Goal: Communication & Community: Answer question/provide support

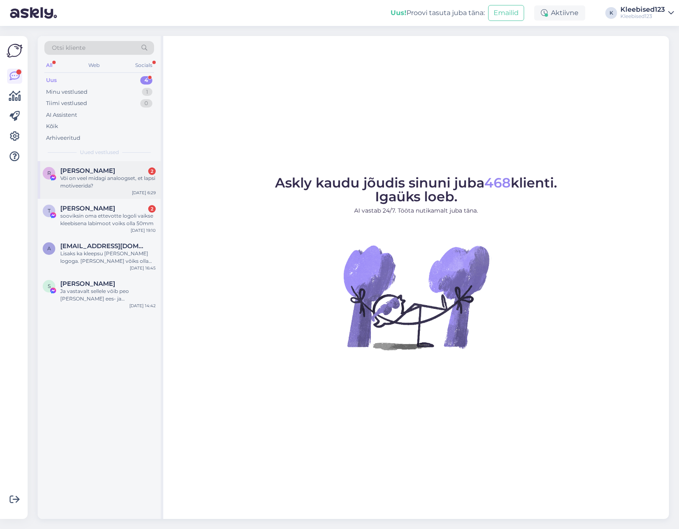
click at [79, 175] on div "Või on veel midagi analoogset, et lapsi motiveerida?" at bounding box center [107, 182] width 95 height 15
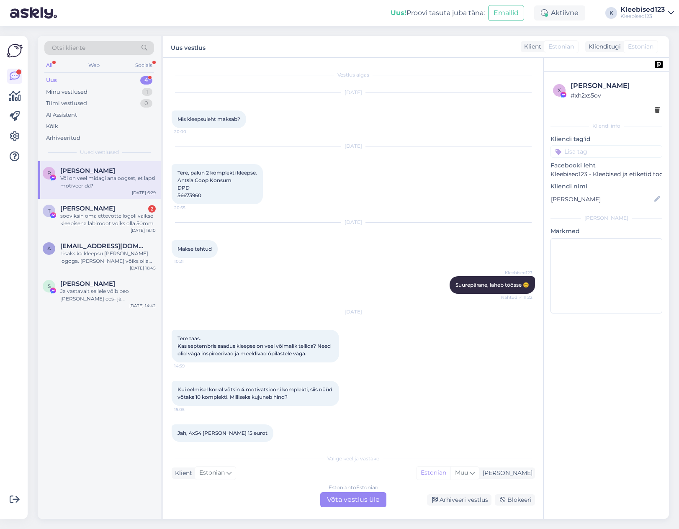
scroll to position [408, 0]
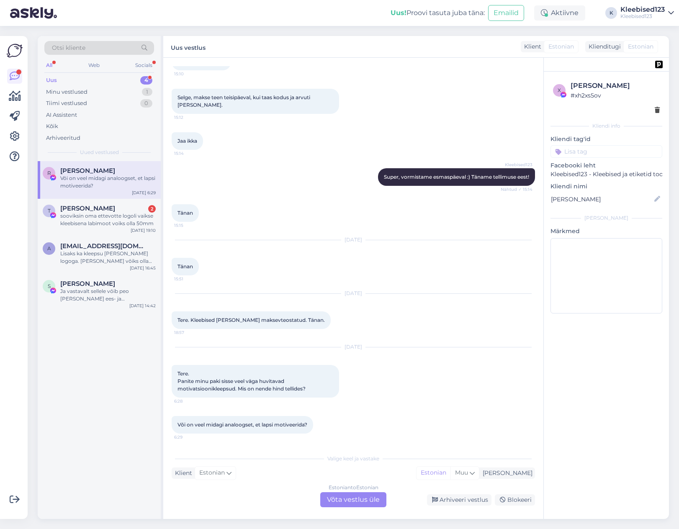
click at [355, 498] on div "Estonian to Estonian Võta vestlus üle" at bounding box center [353, 499] width 66 height 15
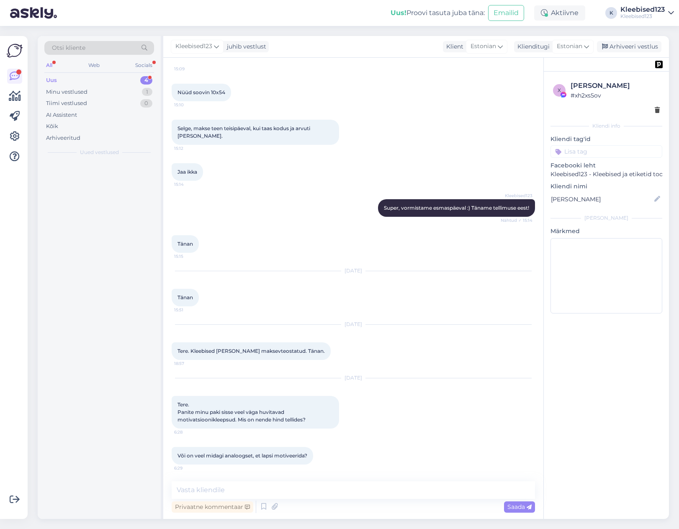
scroll to position [377, 0]
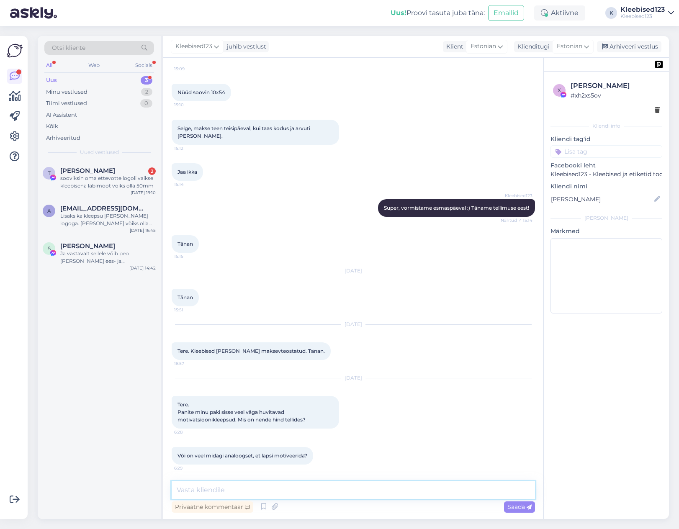
click at [233, 493] on textarea at bounding box center [353, 490] width 363 height 18
type textarea "Tere! Teised on sama hinnastusega 2 lehe [PERSON_NAME] 😊"
click at [363, 487] on textarea "Tere! Teised on sama hinnastusega 2 lehe [PERSON_NAME] 😊" at bounding box center [353, 490] width 363 height 18
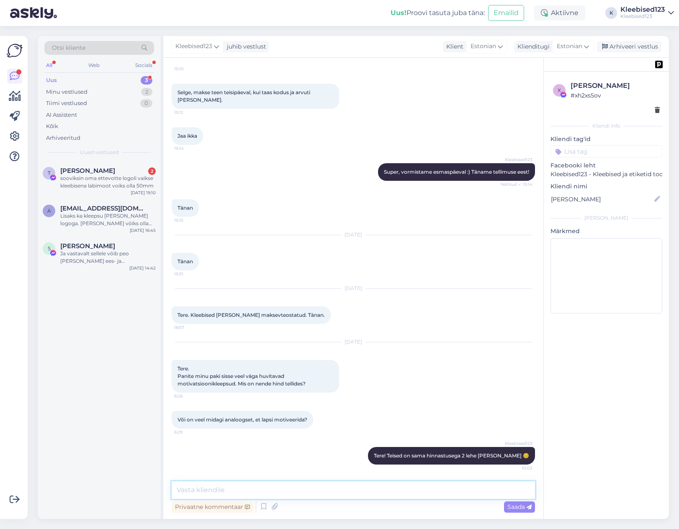
click at [243, 492] on textarea at bounding box center [353, 490] width 363 height 18
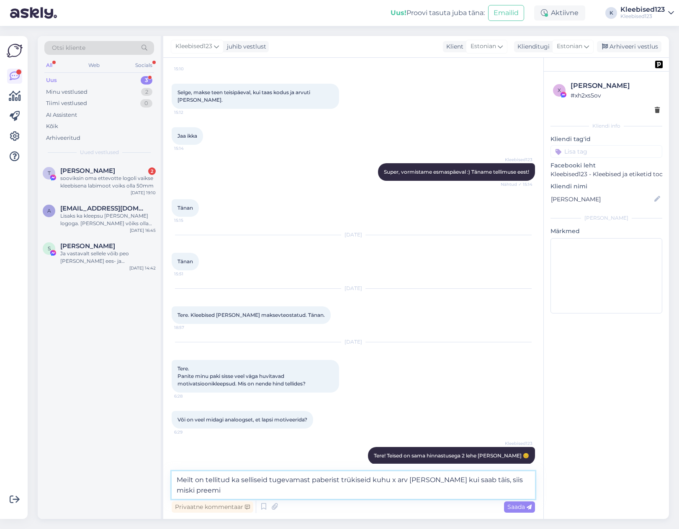
type textarea "Meilt on tellitud ka selliseid tugevamast paberist trükiseid kuhu x arv [PERSON…"
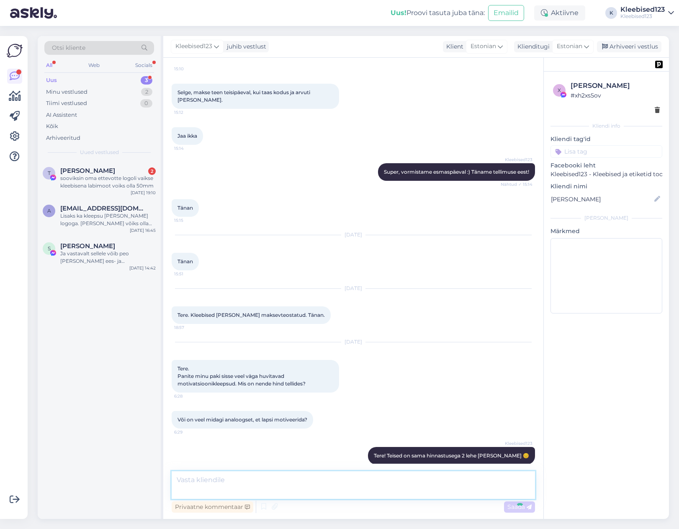
scroll to position [456, 0]
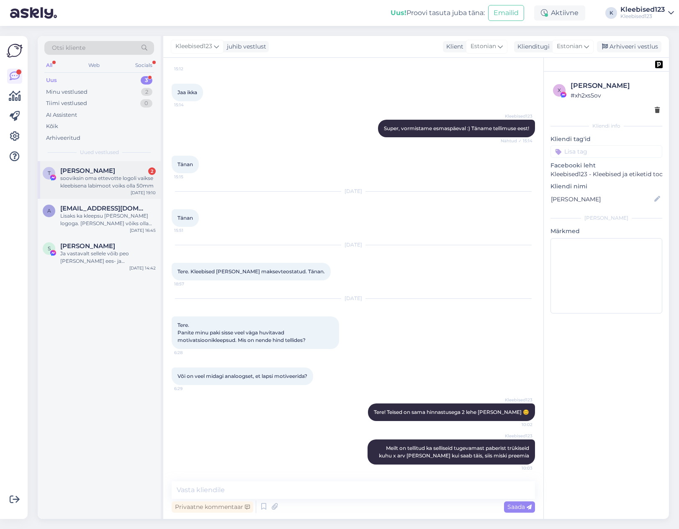
click at [93, 170] on span "[PERSON_NAME]" at bounding box center [87, 171] width 55 height 8
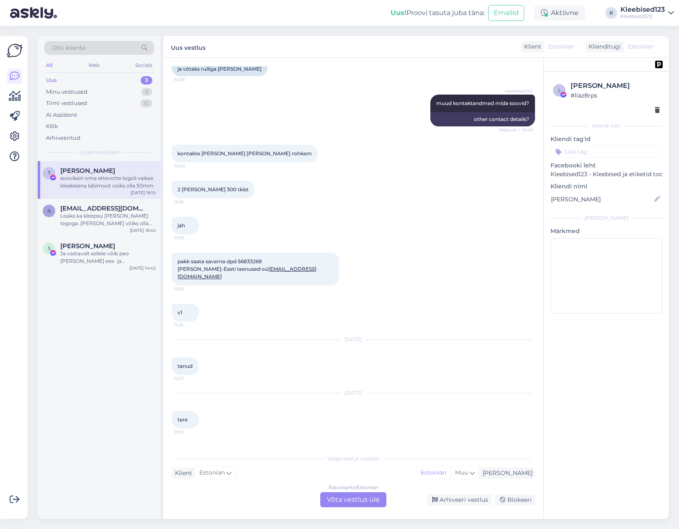
scroll to position [424, 0]
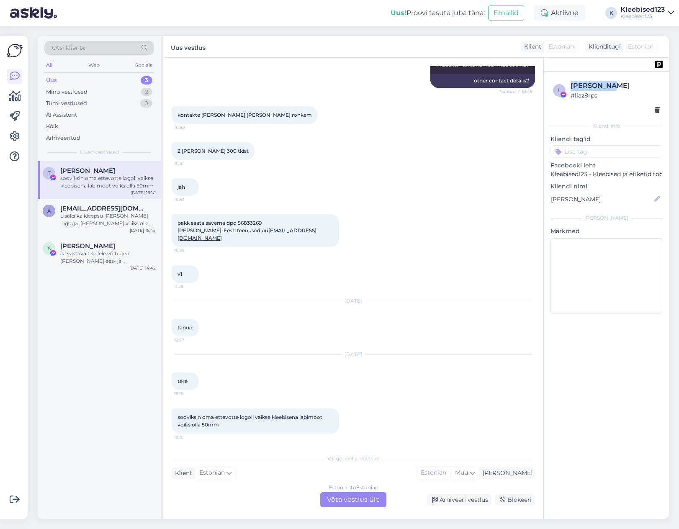
drag, startPoint x: 615, startPoint y: 86, endPoint x: 568, endPoint y: 82, distance: 46.6
click at [568, 82] on div "l [PERSON_NAME] # liaz8rps" at bounding box center [606, 90] width 107 height 19
copy div "[PERSON_NAME]"
drag, startPoint x: 341, startPoint y: 500, endPoint x: 325, endPoint y: 498, distance: 16.4
click at [341, 501] on div "Estonian to Estonian Võta vestlus üle" at bounding box center [353, 499] width 66 height 15
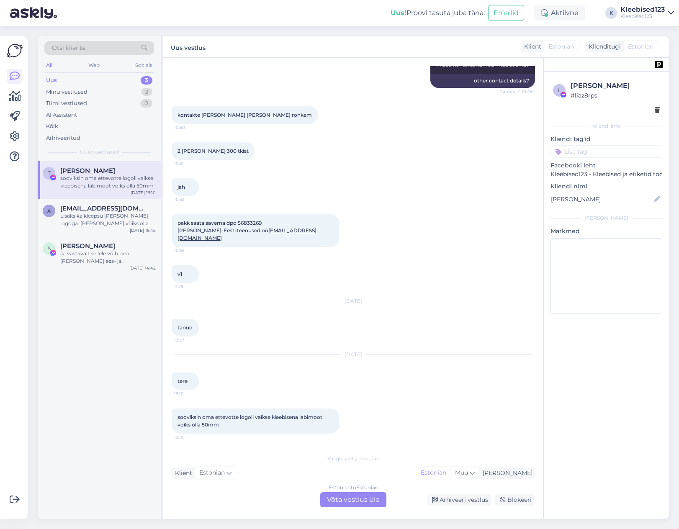
scroll to position [393, 0]
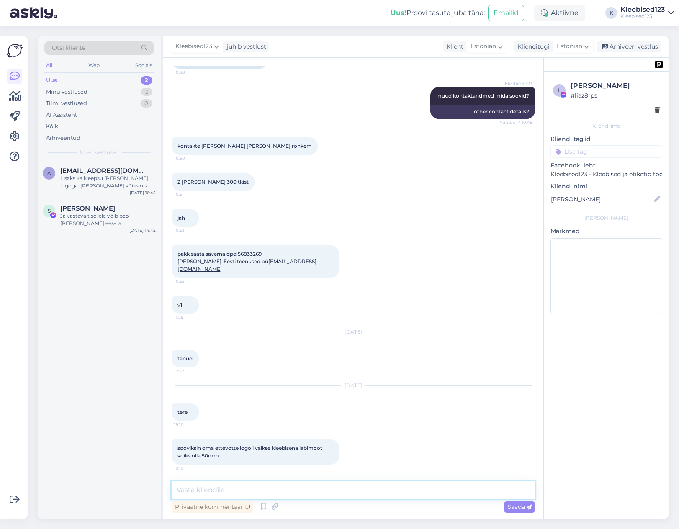
drag, startPoint x: 265, startPoint y: 490, endPoint x: 289, endPoint y: 471, distance: 30.6
click at [265, 490] on textarea at bounding box center [353, 490] width 363 height 18
type textarea "Tere Tarmo! Seda ikka saab 😊 Mitut kleebist soovid ja mis värvi taustaga?"
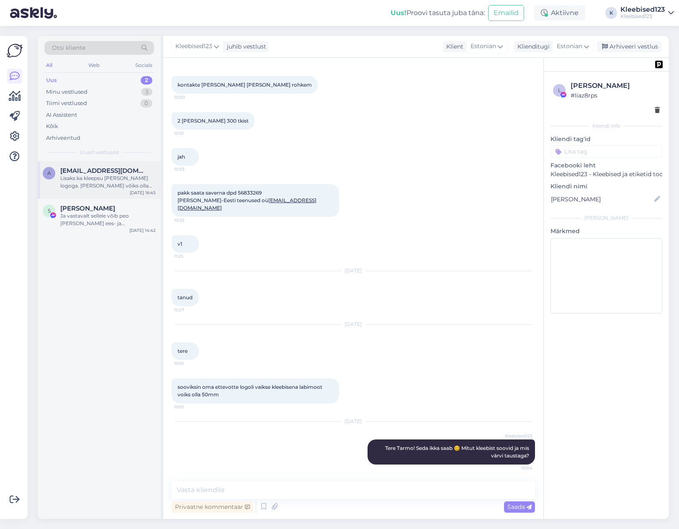
click at [104, 169] on span "[EMAIL_ADDRESS][DOMAIN_NAME]" at bounding box center [103, 171] width 87 height 8
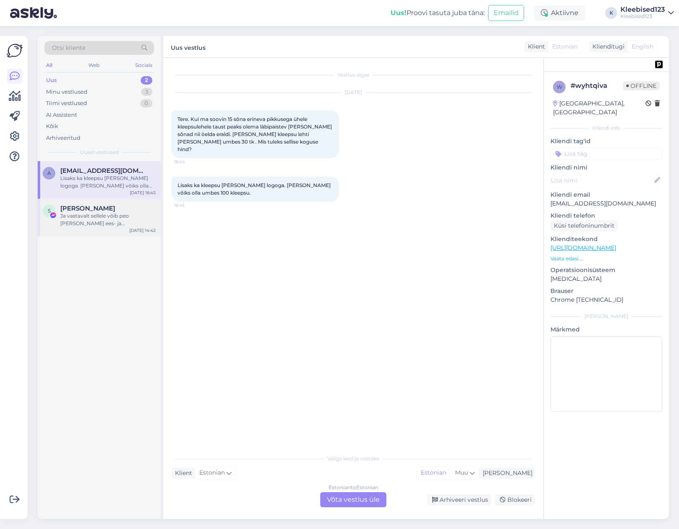
click at [105, 216] on div "Ja vastavalt sellele võib peo [PERSON_NAME] ees- ja perekonnanime järel." at bounding box center [107, 219] width 95 height 15
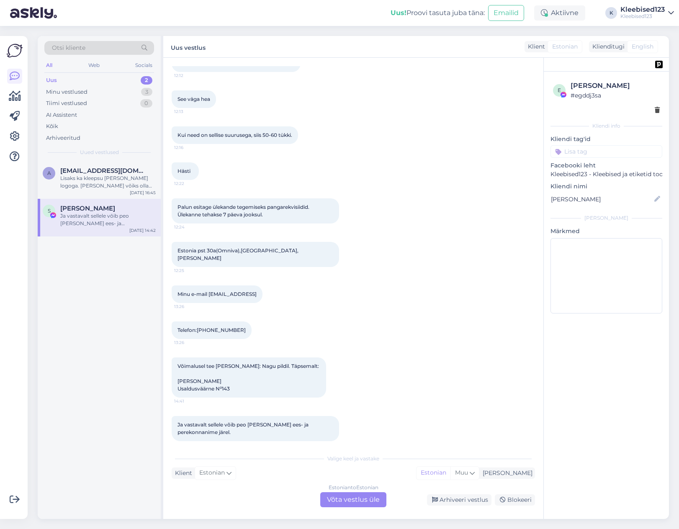
click at [96, 78] on div "Uus 2" at bounding box center [99, 80] width 110 height 12
click at [86, 90] on div "Minu vestlused" at bounding box center [66, 92] width 41 height 8
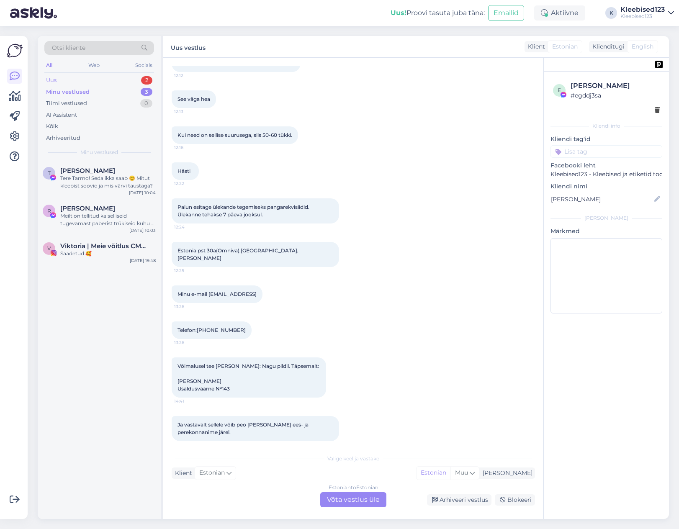
click at [88, 78] on div "Uus 2" at bounding box center [99, 80] width 110 height 12
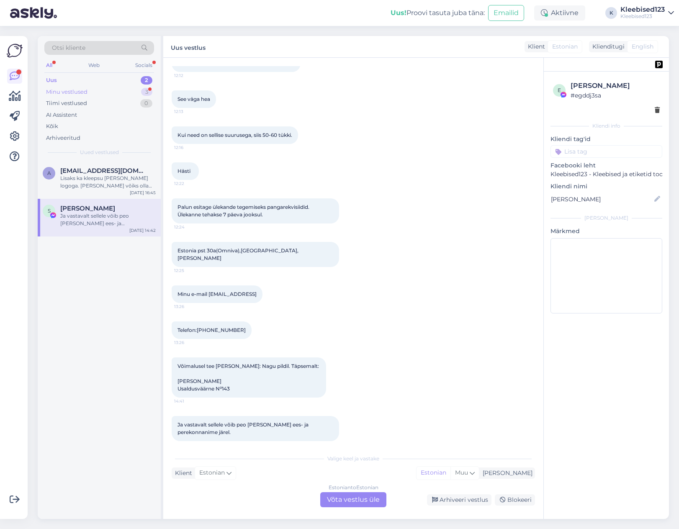
click at [102, 91] on div "Minu vestlused 3" at bounding box center [99, 92] width 110 height 12
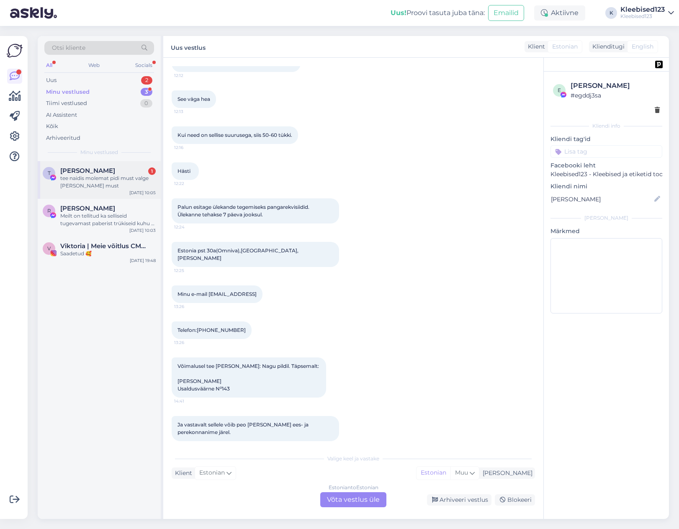
click at [85, 178] on div "tee naidis molemat pidi must valge [PERSON_NAME] must" at bounding box center [107, 182] width 95 height 15
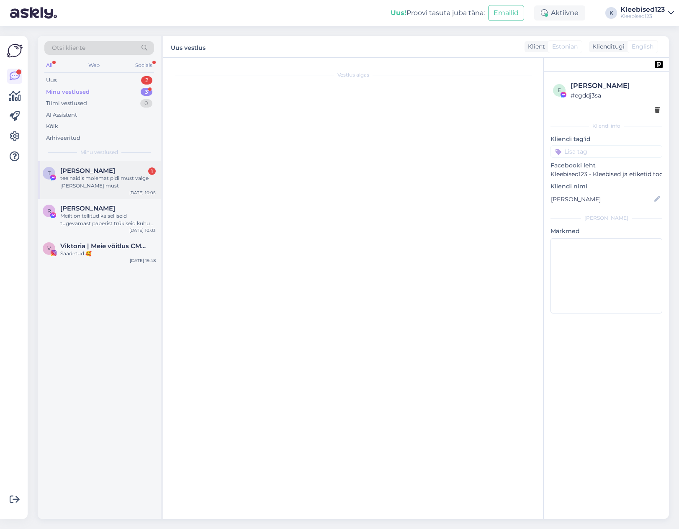
scroll to position [490, 0]
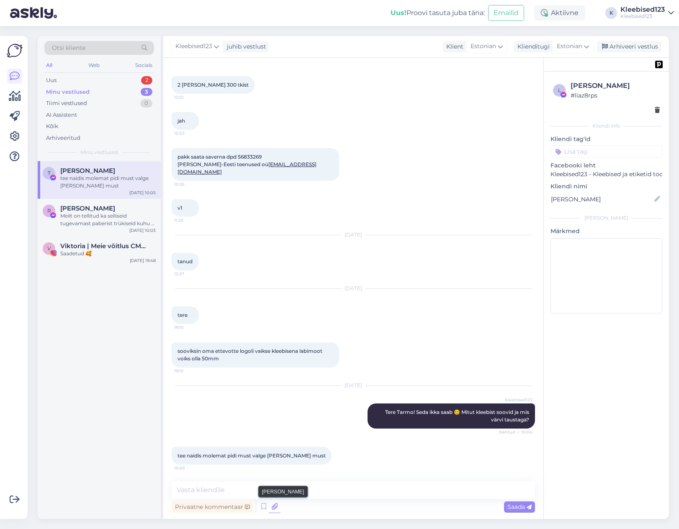
click at [272, 506] on icon at bounding box center [275, 507] width 12 height 13
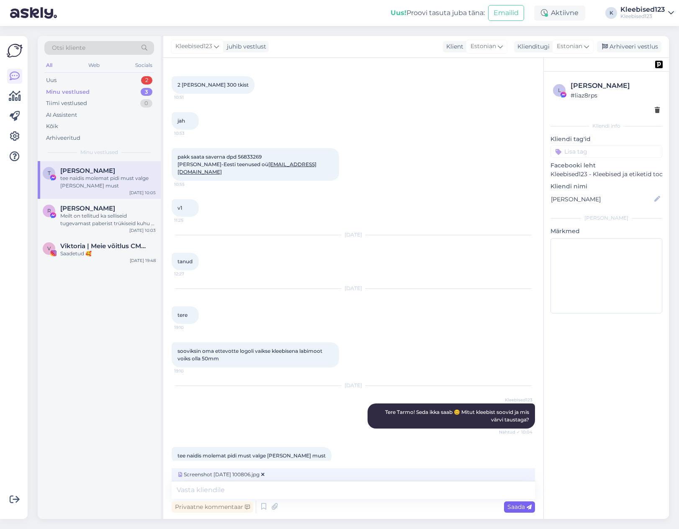
click at [515, 507] on span "Saada" at bounding box center [519, 507] width 24 height 8
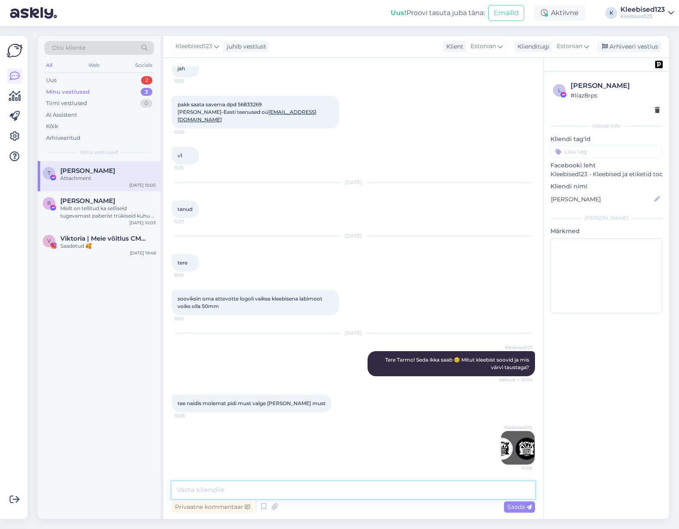
click at [286, 494] on textarea at bounding box center [353, 490] width 363 height 18
click at [83, 76] on div "Uus 2" at bounding box center [99, 80] width 110 height 12
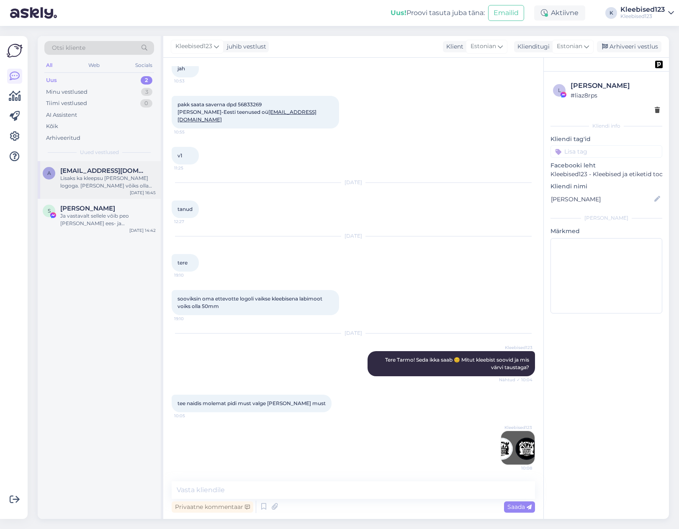
click at [112, 173] on span "[EMAIL_ADDRESS][DOMAIN_NAME]" at bounding box center [103, 171] width 87 height 8
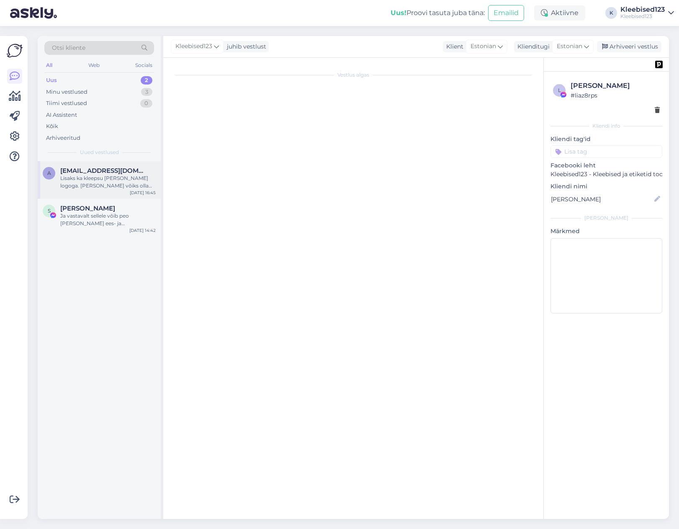
scroll to position [0, 0]
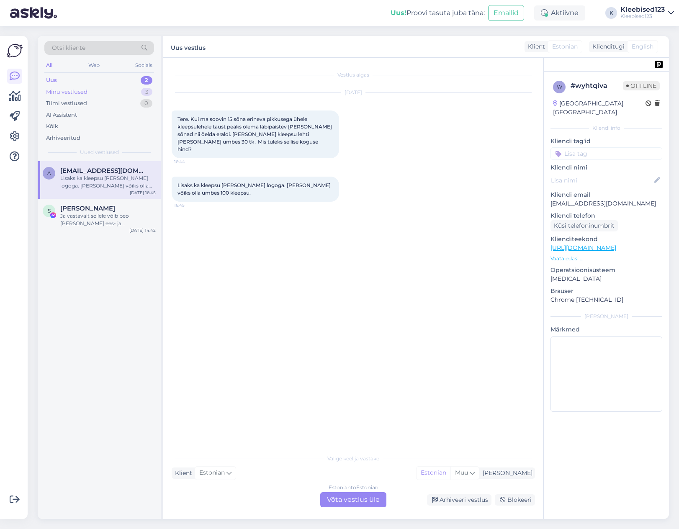
click at [99, 87] on div "Minu vestlused 3" at bounding box center [99, 92] width 110 height 12
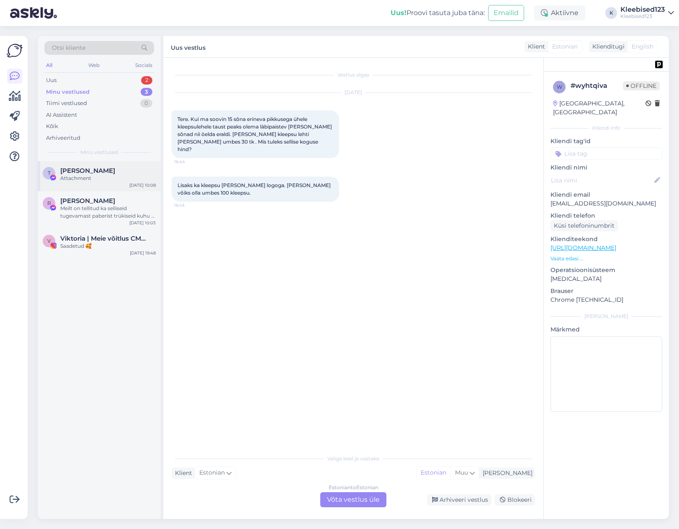
click at [90, 176] on div "Attachment" at bounding box center [107, 179] width 95 height 8
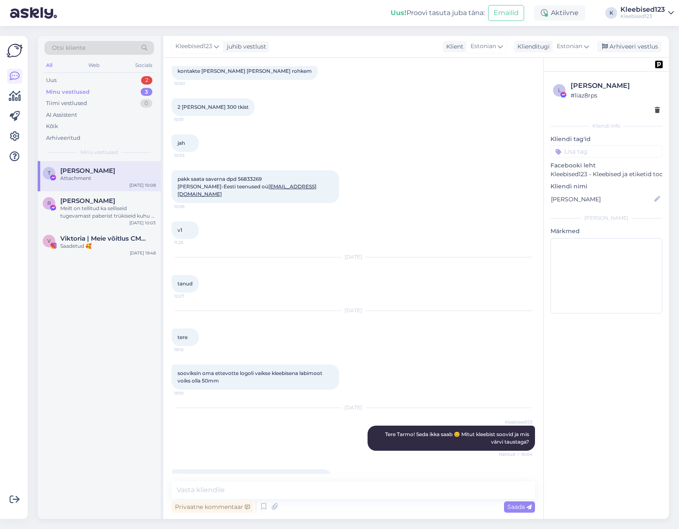
scroll to position [490, 0]
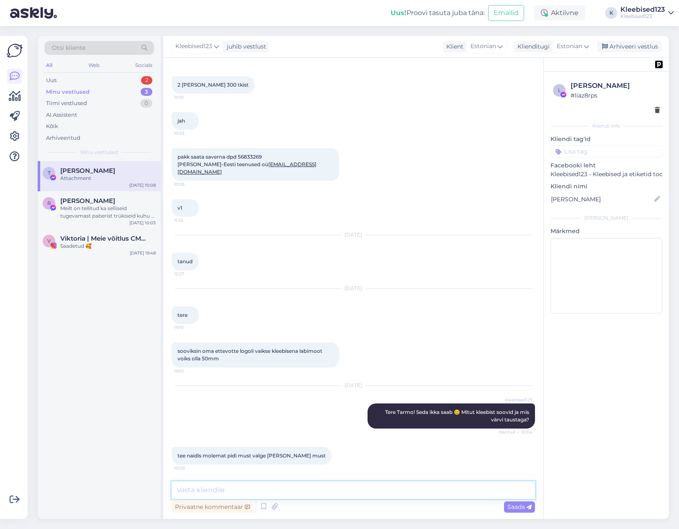
click at [256, 488] on textarea at bounding box center [353, 490] width 363 height 18
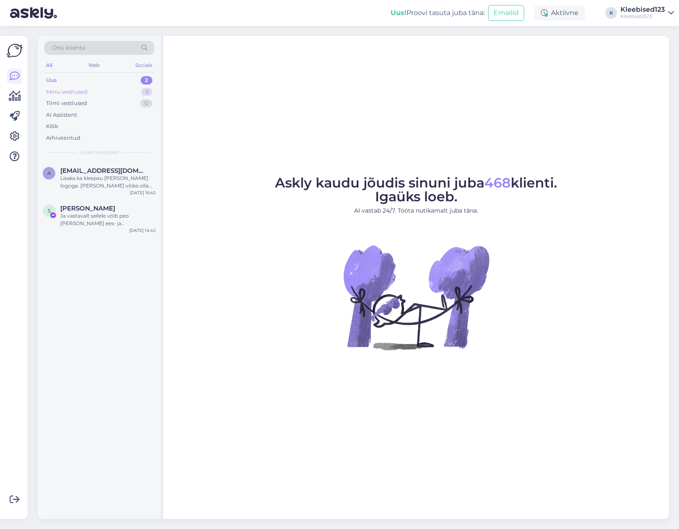
click at [91, 92] on div "Minu vestlused 3" at bounding box center [99, 92] width 110 height 12
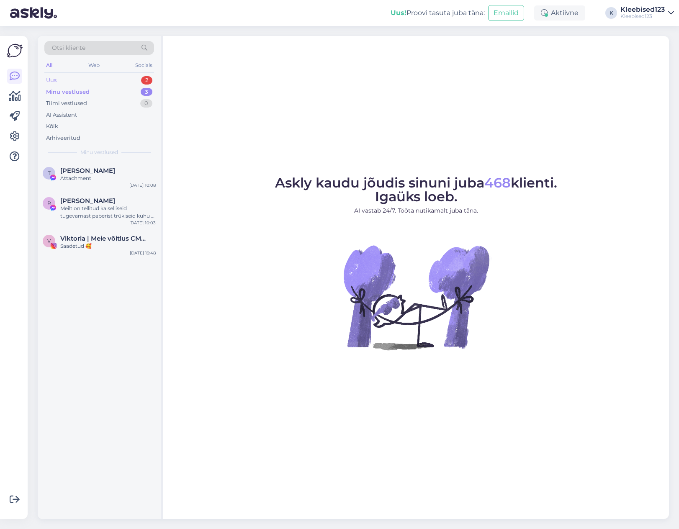
click at [112, 79] on div "Uus 2" at bounding box center [99, 80] width 110 height 12
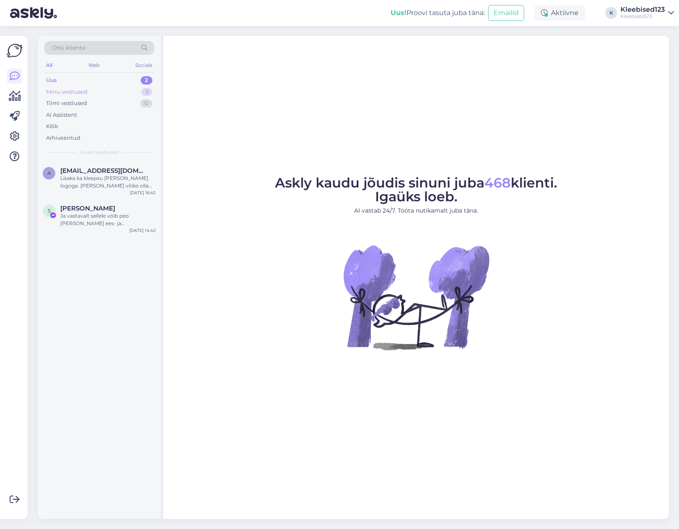
click at [109, 91] on div "Minu vestlused 3" at bounding box center [99, 92] width 110 height 12
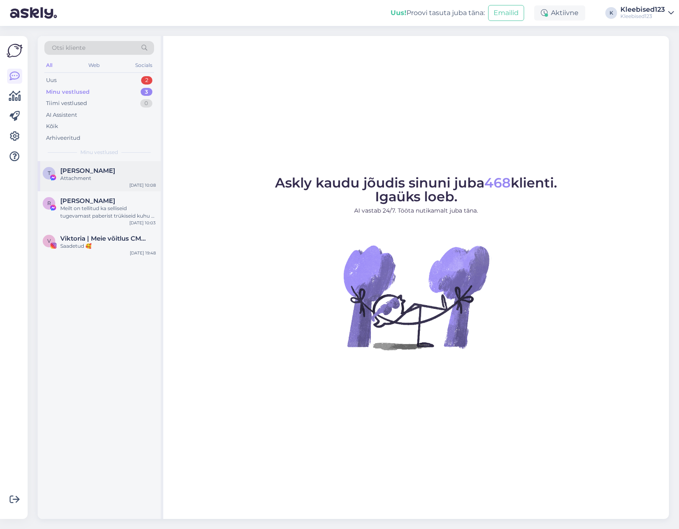
click at [99, 172] on div "[PERSON_NAME]" at bounding box center [107, 171] width 95 height 8
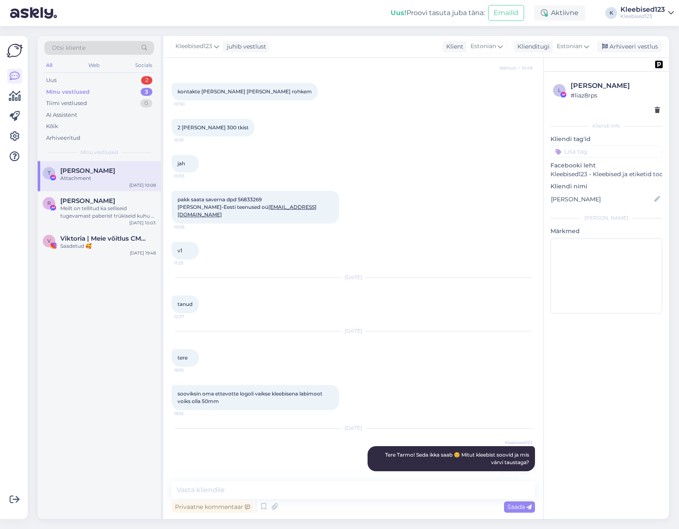
scroll to position [490, 0]
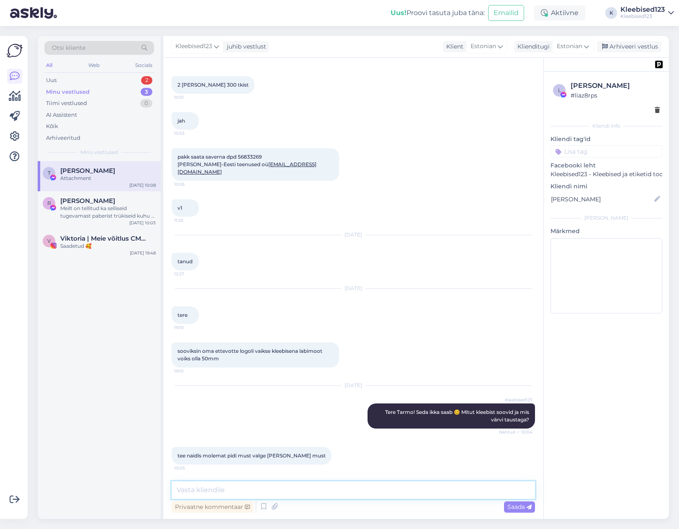
click at [305, 490] on textarea at bounding box center [353, 490] width 363 height 18
click at [274, 506] on icon at bounding box center [275, 507] width 12 height 13
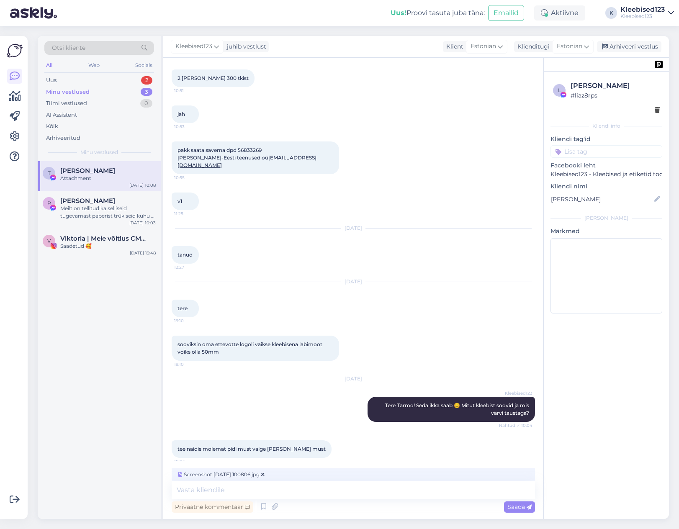
scroll to position [502, 0]
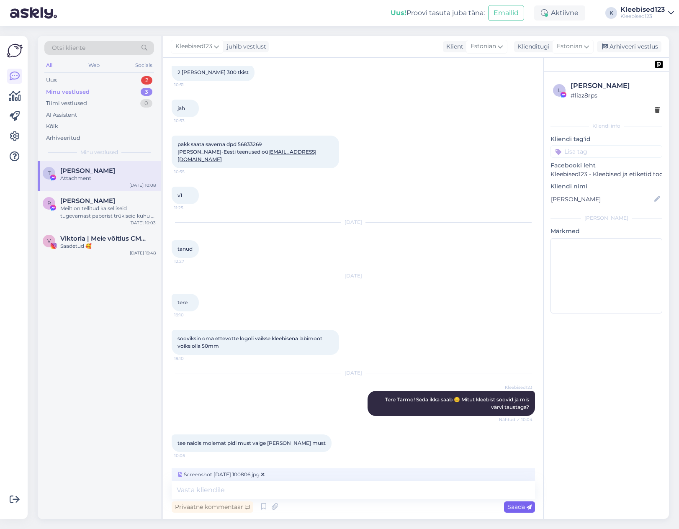
click at [512, 506] on span "Saada" at bounding box center [519, 507] width 24 height 8
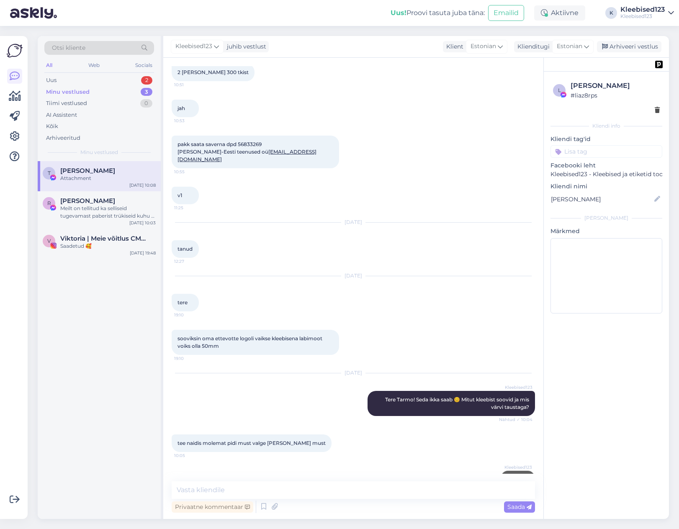
scroll to position [542, 0]
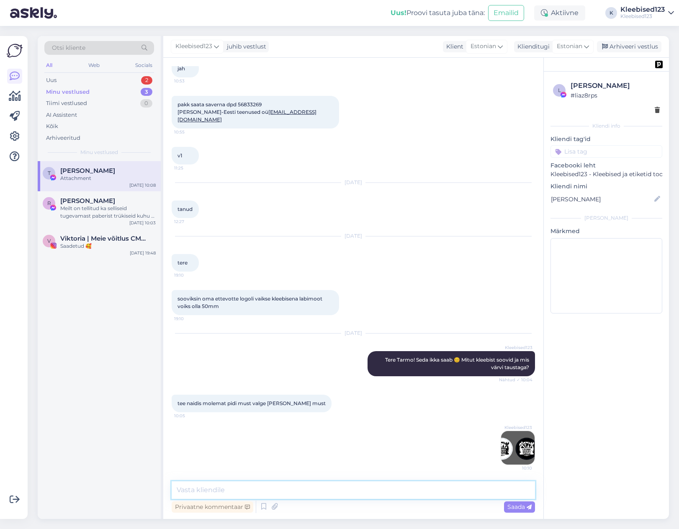
click at [326, 490] on textarea at bounding box center [353, 490] width 363 height 18
type textarea "näidis - sinine on kleebise lõikejoon, seda ei trükita"
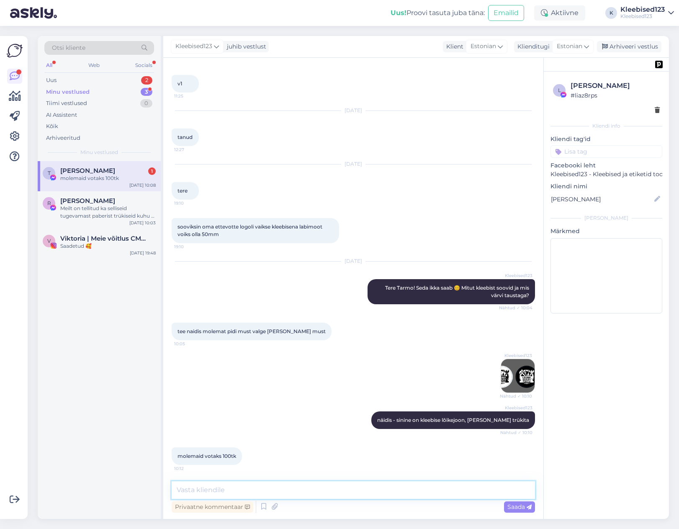
scroll to position [650, 0]
